Goal: Task Accomplishment & Management: Complete application form

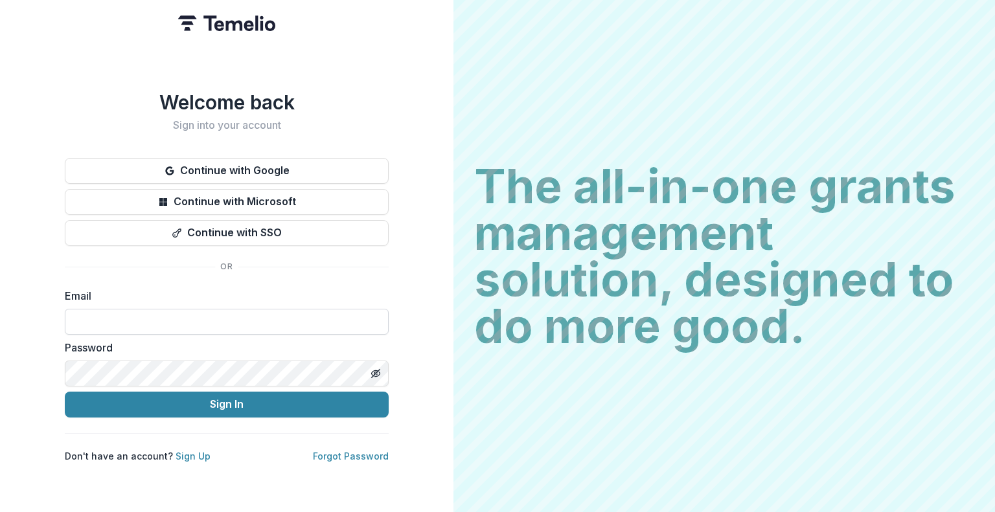
click at [197, 315] on input at bounding box center [227, 322] width 324 height 26
type input "**********"
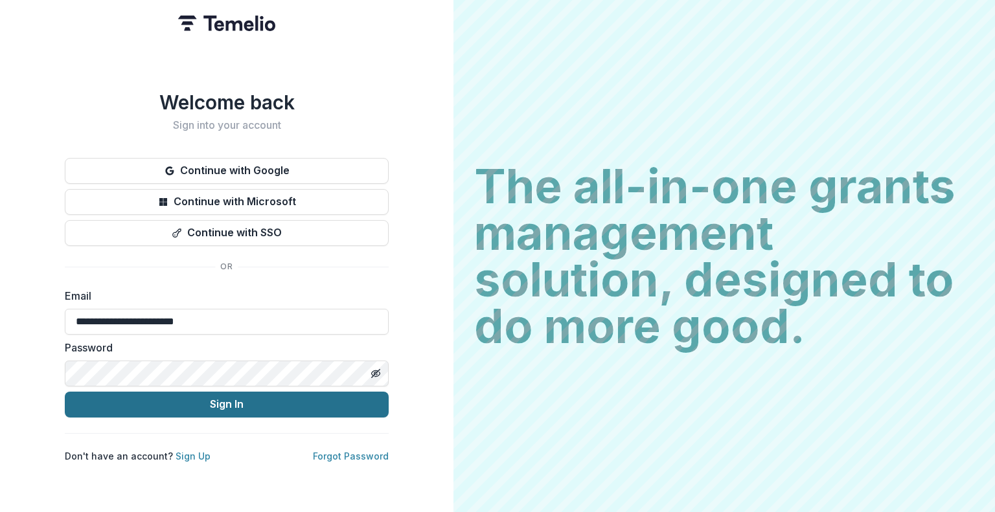
click at [240, 403] on button "Sign In" at bounding box center [227, 405] width 324 height 26
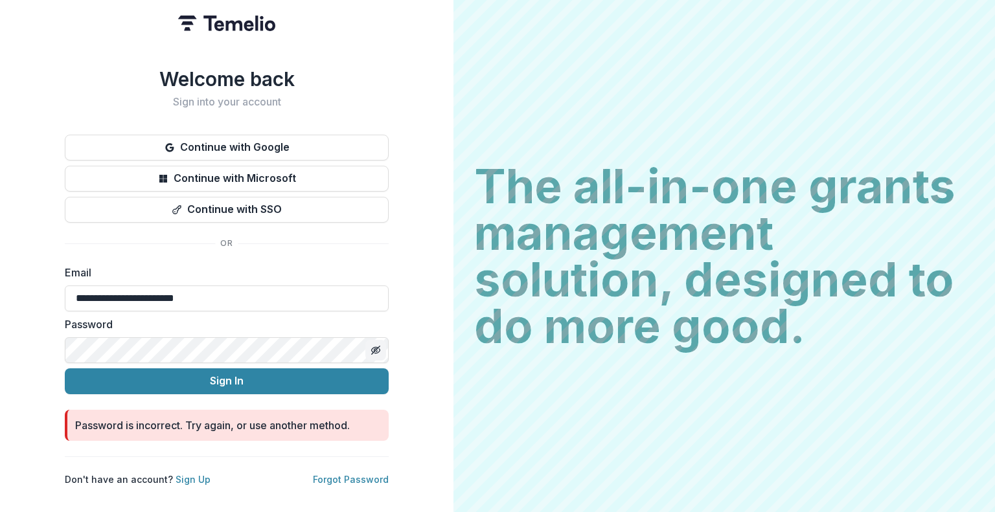
click at [375, 345] on icon "Toggle password visibility" at bounding box center [375, 350] width 10 height 10
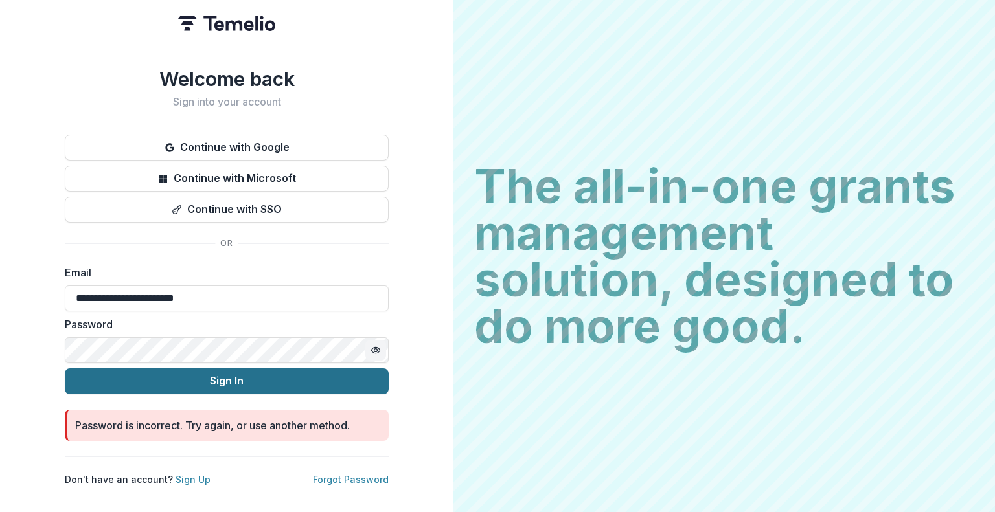
click at [227, 373] on button "Sign In" at bounding box center [227, 382] width 324 height 26
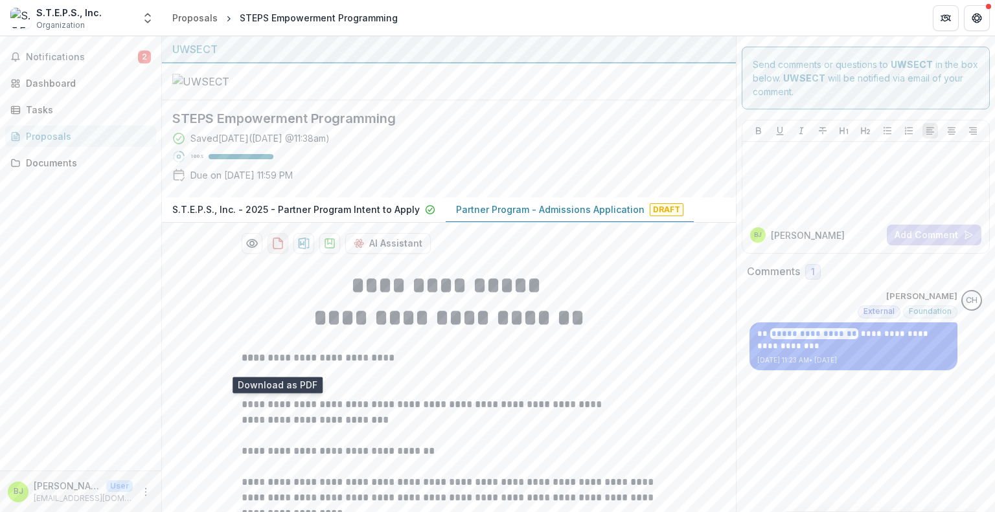
click at [278, 250] on icon "download-proposal" at bounding box center [277, 243] width 13 height 13
click at [143, 489] on icon "More" at bounding box center [146, 492] width 10 height 10
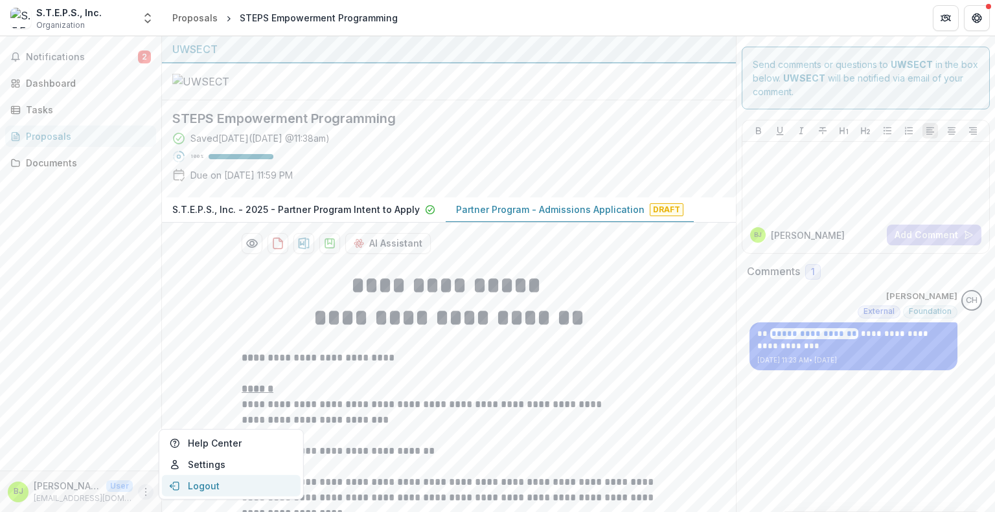
click at [198, 486] on button "Logout" at bounding box center [231, 485] width 139 height 21
